Goal: Find specific page/section: Find specific page/section

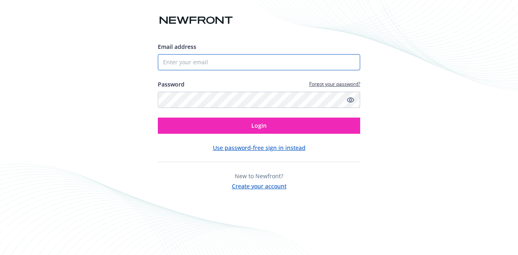
click at [207, 57] on input "Email address" at bounding box center [259, 62] width 202 height 16
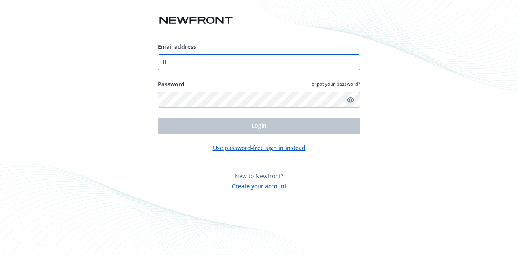
type input "l"
type input "[EMAIL_ADDRESS][DOMAIN_NAME]"
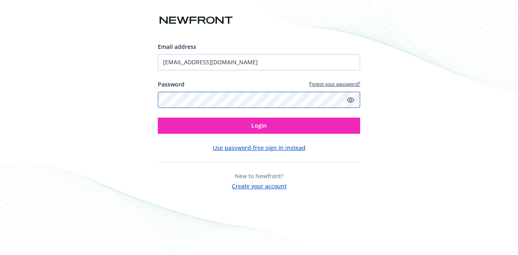
click at [158, 118] on button "Login" at bounding box center [259, 126] width 202 height 16
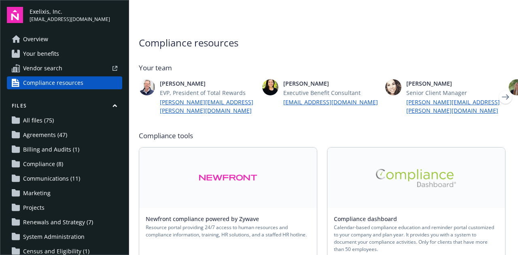
click at [45, 40] on span "Overview" at bounding box center [35, 39] width 25 height 13
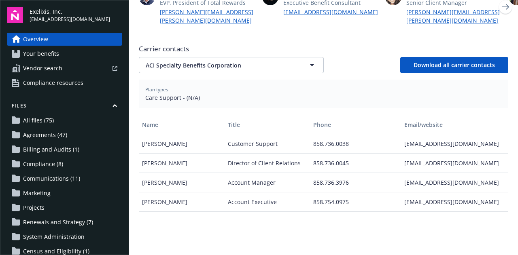
scroll to position [266, 0]
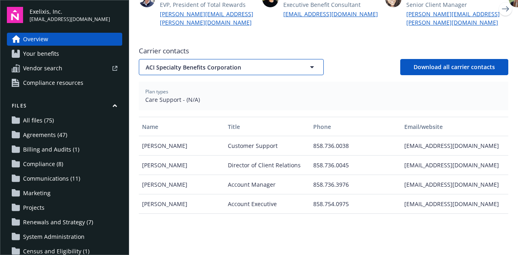
click at [262, 63] on span "ACI Specialty Benefits Corporation" at bounding box center [218, 67] width 145 height 9
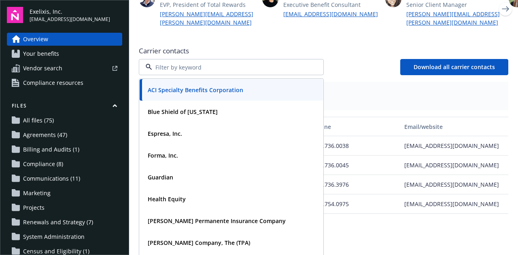
click at [201, 63] on input at bounding box center [229, 67] width 155 height 9
click at [223, 63] on input at bounding box center [229, 67] width 155 height 9
type input "navia"
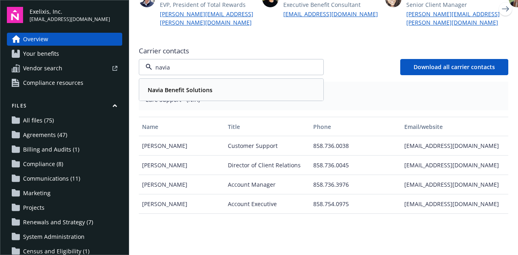
click at [202, 86] on strong "Navia Benefit Solutions" at bounding box center [180, 90] width 65 height 8
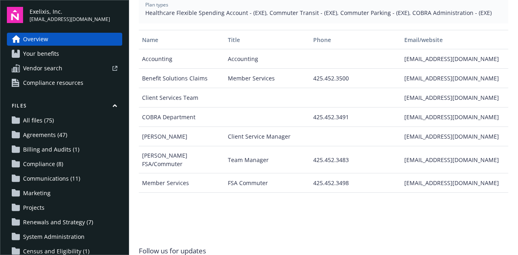
scroll to position [353, 0]
